Goal: Check status: Check status

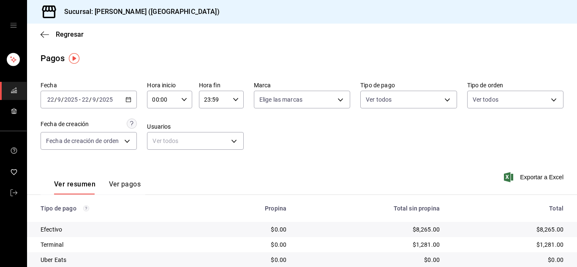
click at [46, 35] on icon "button" at bounding box center [45, 35] width 8 height 8
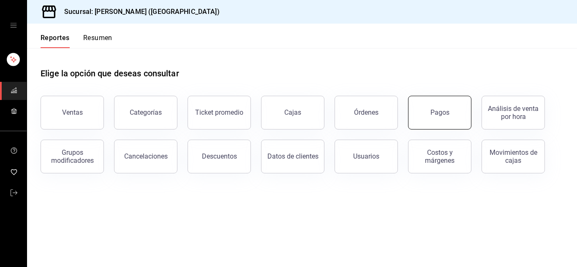
click at [437, 114] on div "Pagos" at bounding box center [439, 113] width 19 height 8
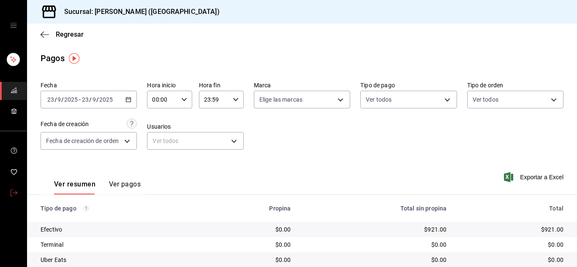
click at [14, 192] on icon "mailbox folders" at bounding box center [14, 193] width 7 height 7
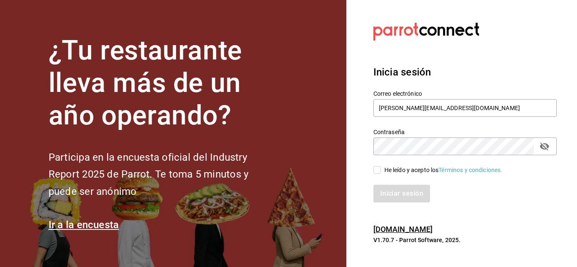
click at [381, 170] on input "He leído y acepto los Términos y condiciones." at bounding box center [377, 170] width 8 height 8
checkbox input "true"
click at [386, 192] on button "Iniciar sesión" at bounding box center [401, 194] width 57 height 18
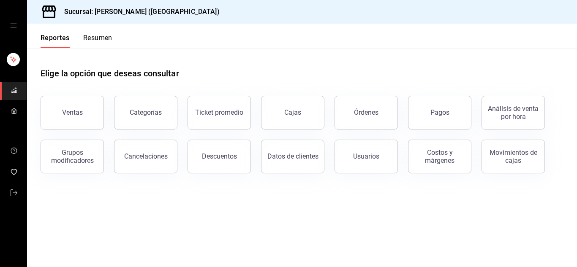
click at [417, 131] on div "Costos y márgenes" at bounding box center [434, 152] width 73 height 44
click at [428, 116] on button "Pagos" at bounding box center [439, 113] width 63 height 34
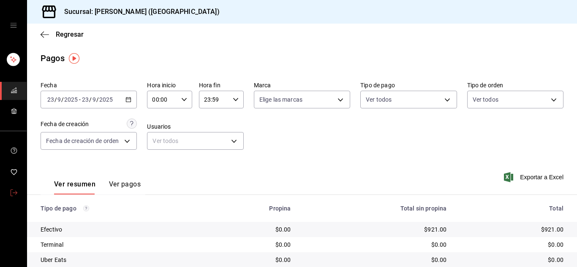
click at [16, 191] on icon "mailbox folders" at bounding box center [14, 193] width 7 height 7
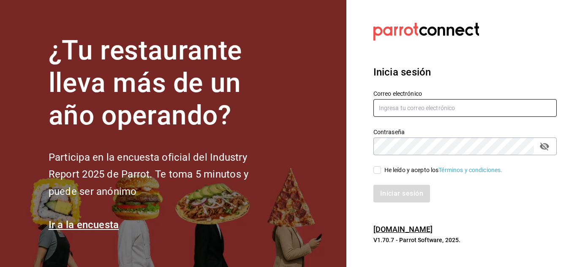
type input "urbina.kenia2010@gmail.com"
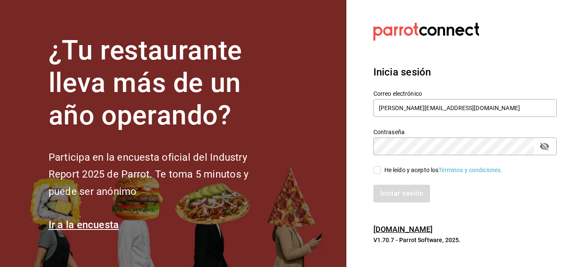
click at [378, 169] on input "He leído y acepto los Términos y condiciones." at bounding box center [377, 170] width 8 height 8
checkbox input "true"
click at [395, 190] on button "Iniciar sesión" at bounding box center [401, 194] width 57 height 18
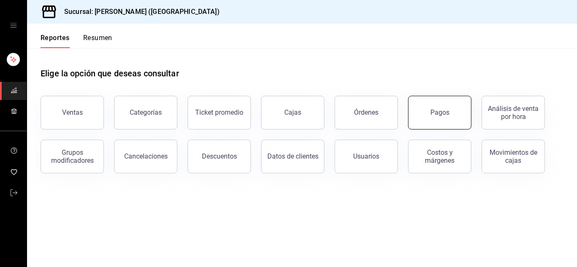
click at [448, 117] on button "Pagos" at bounding box center [439, 113] width 63 height 34
